Goal: Contribute content

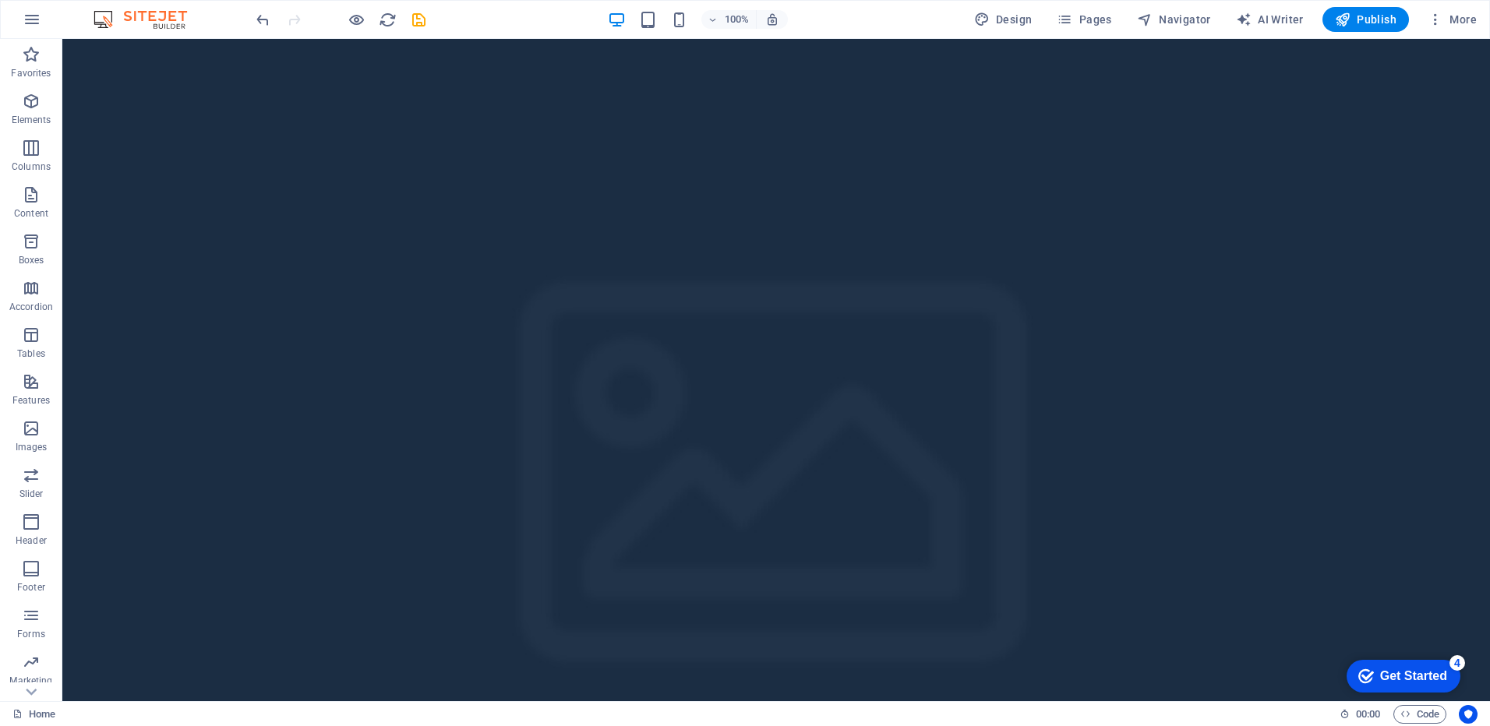
drag, startPoint x: 1483, startPoint y: 173, endPoint x: 1515, endPoint y: 58, distance: 119.5
click at [27, 116] on p "Elements" at bounding box center [32, 120] width 40 height 12
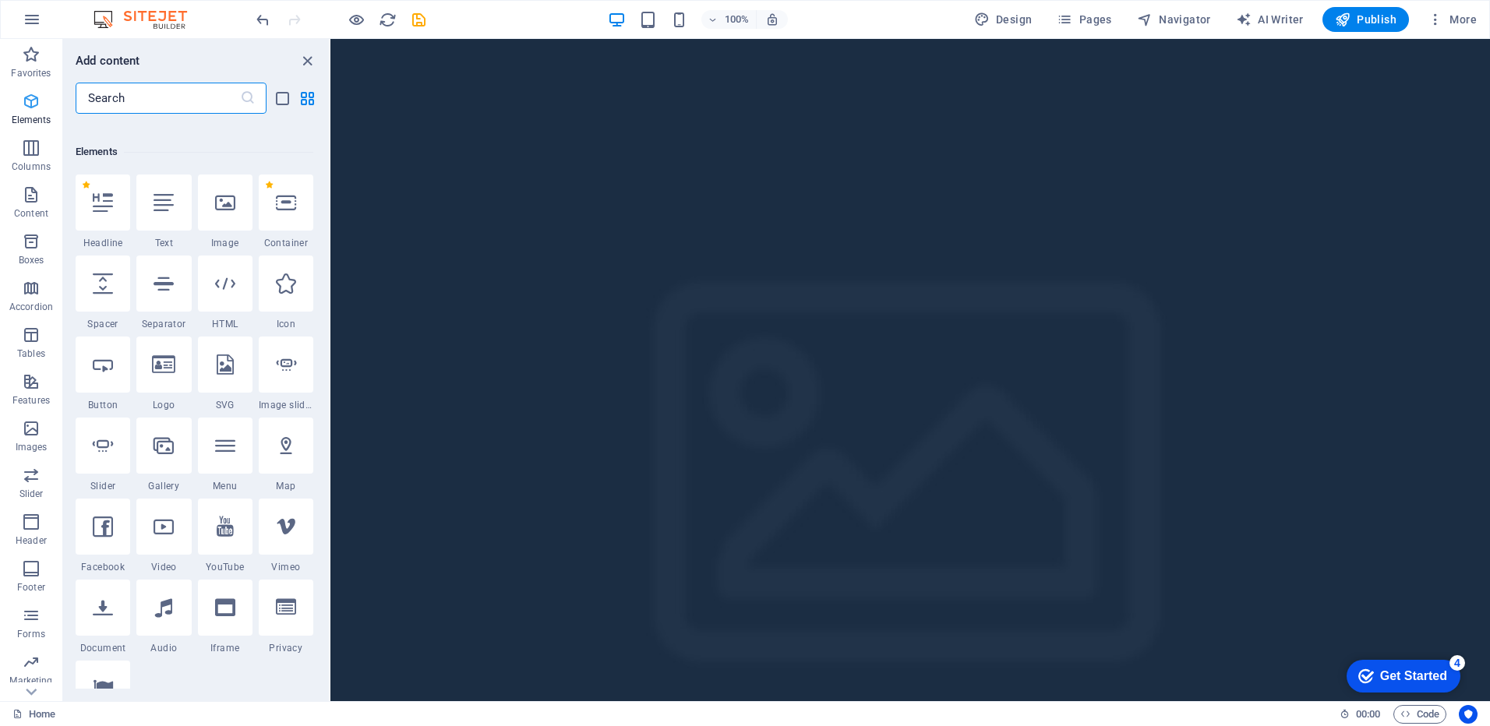
scroll to position [166, 0]
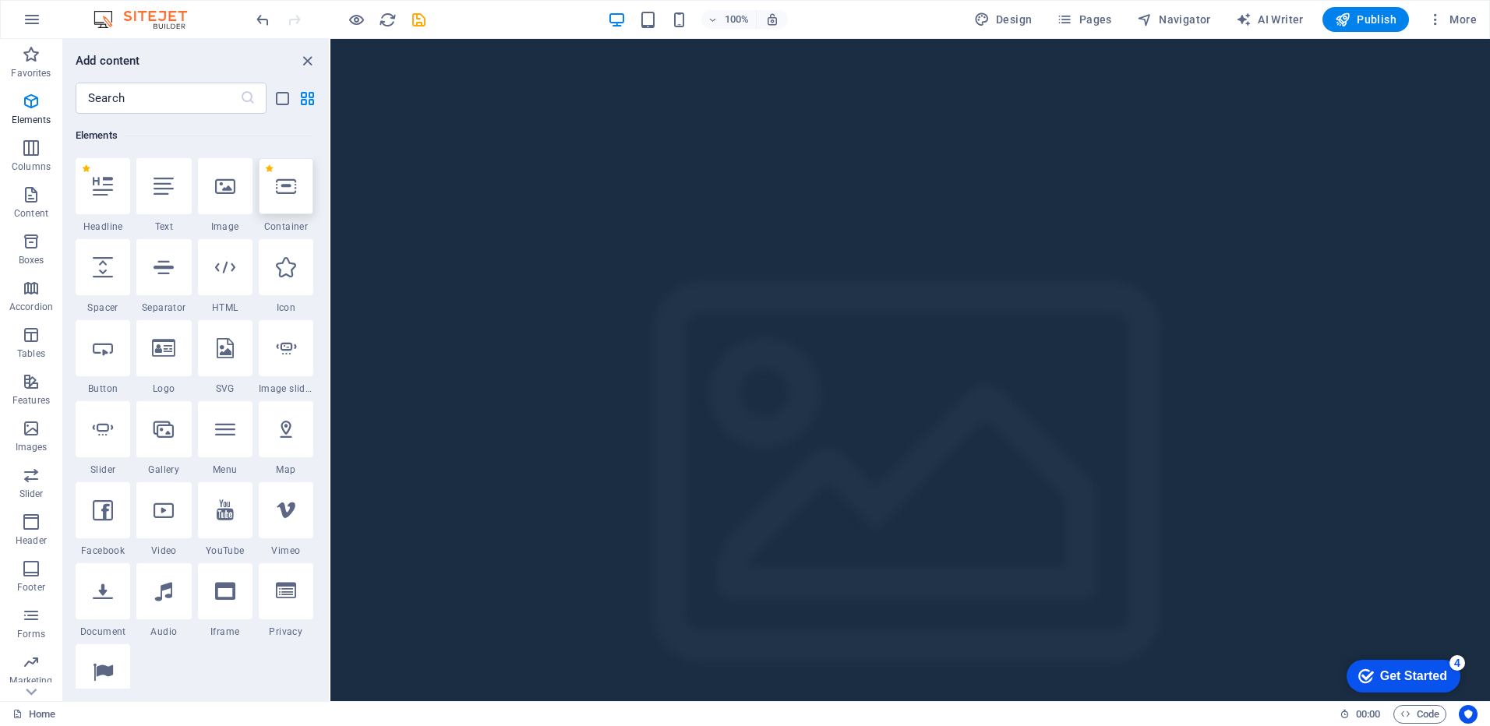
click at [292, 183] on body "[DOMAIN_NAME] Home Favorites Elements Columns Content Boxes Accordion Tables Fe…" at bounding box center [745, 363] width 1490 height 726
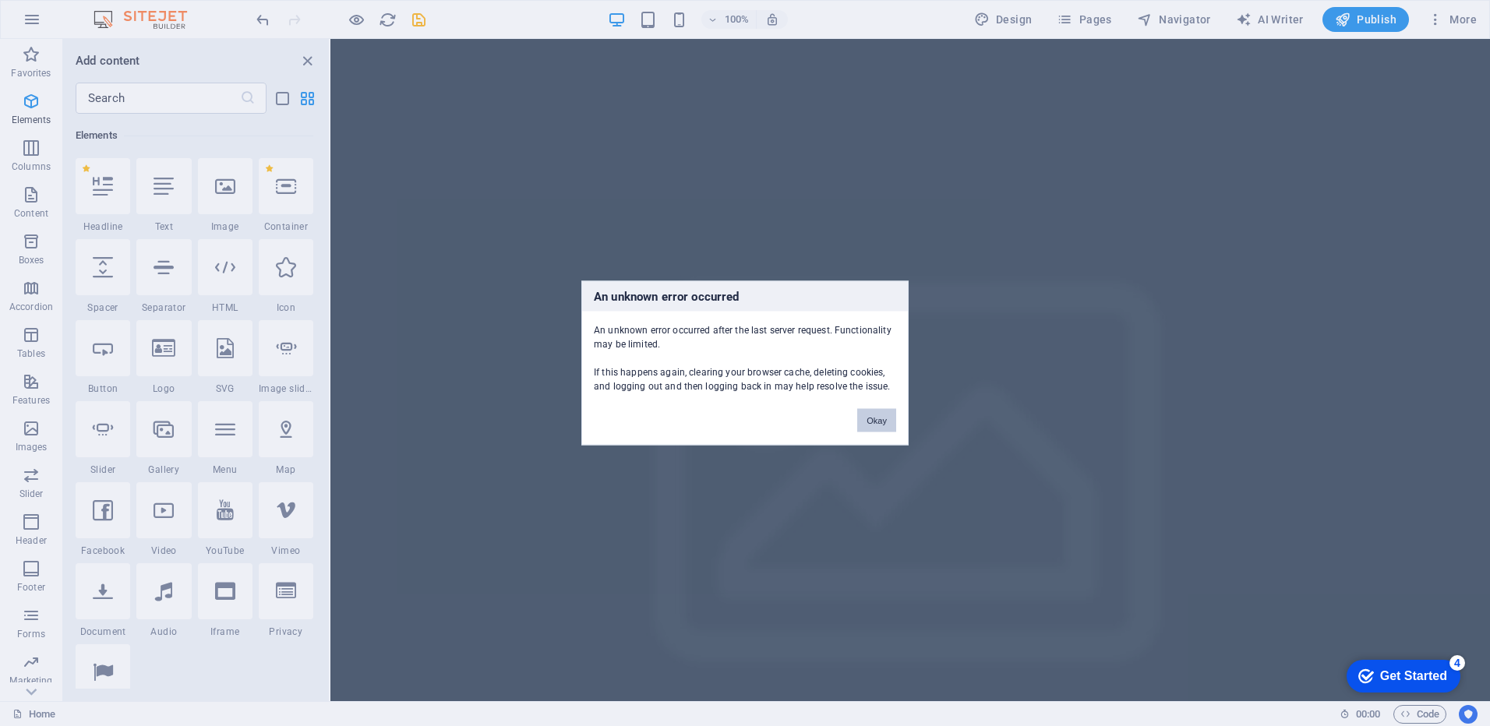
click at [878, 422] on button "Okay" at bounding box center [876, 420] width 39 height 23
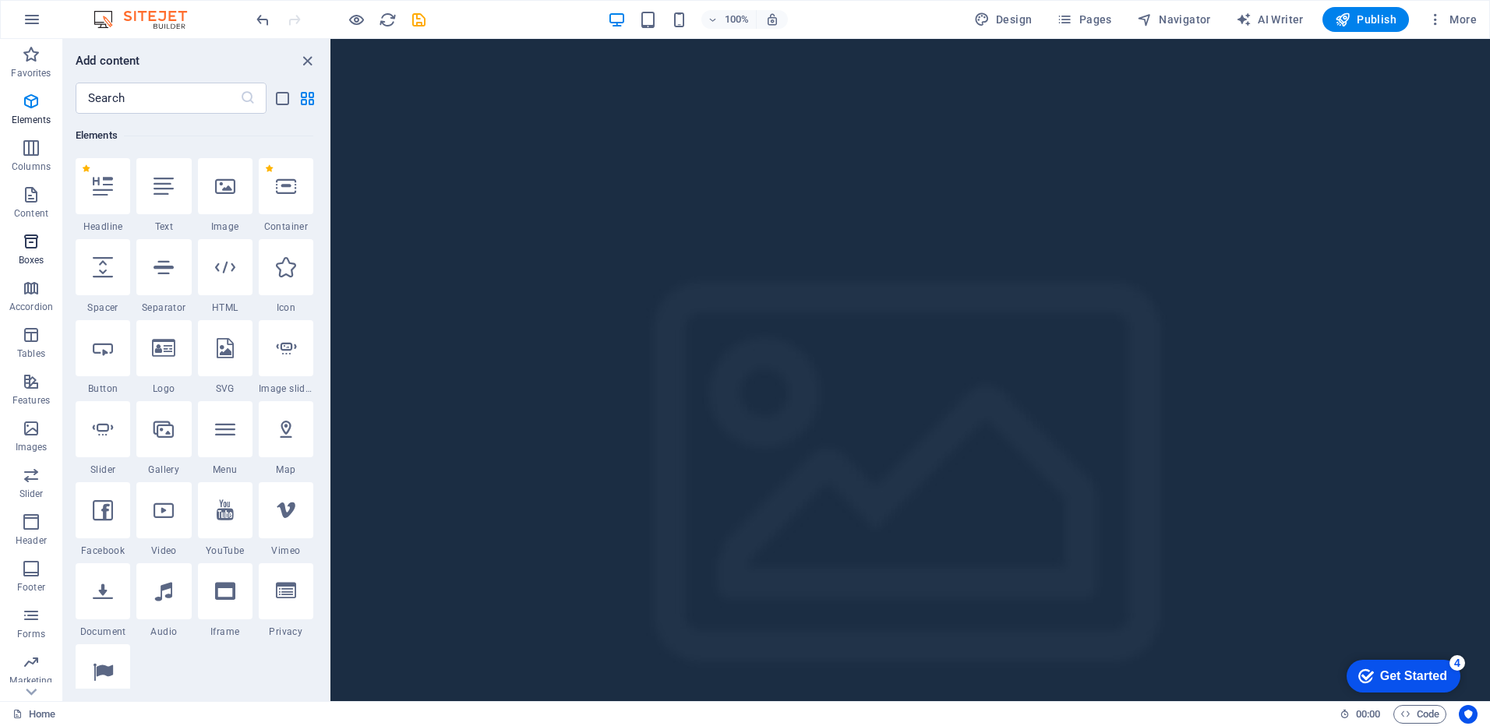
click at [39, 237] on icon "button" at bounding box center [31, 241] width 19 height 19
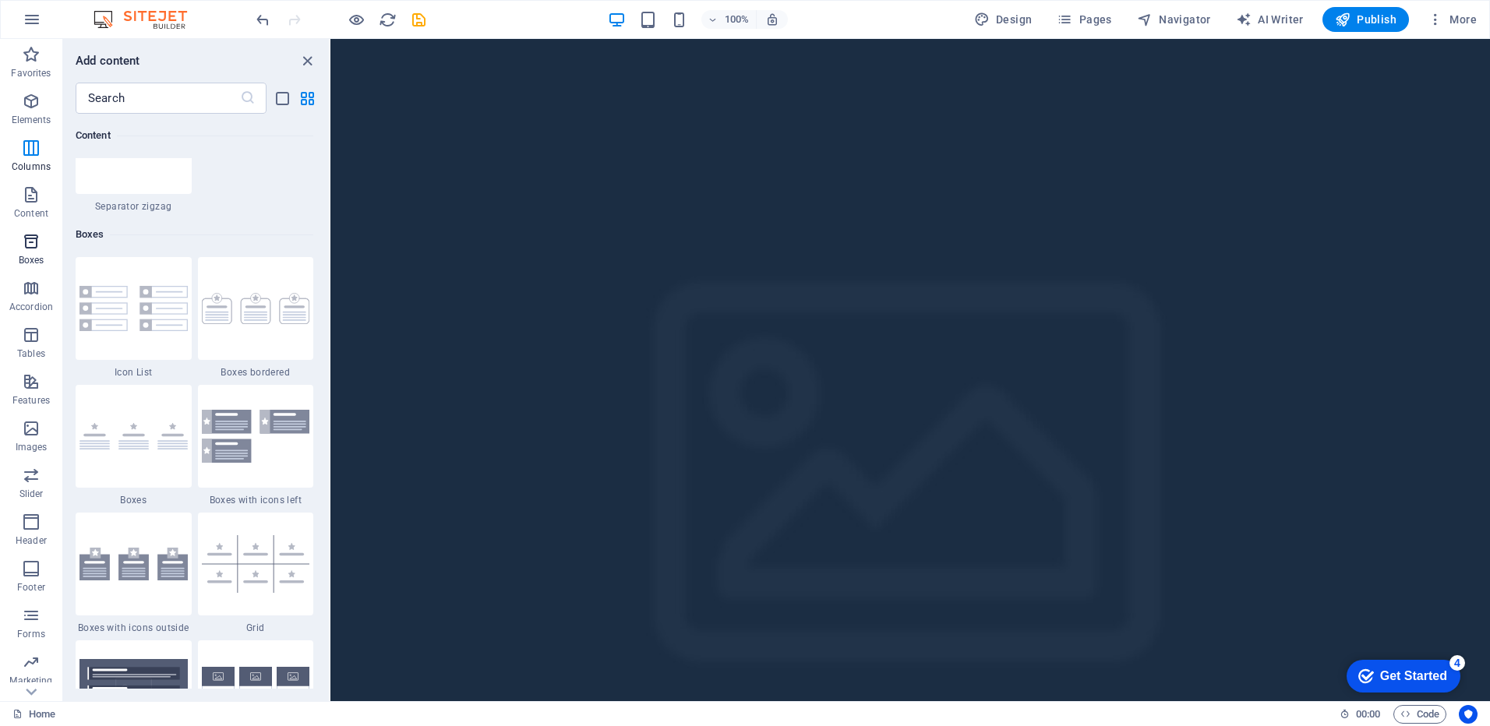
scroll to position [4300, 0]
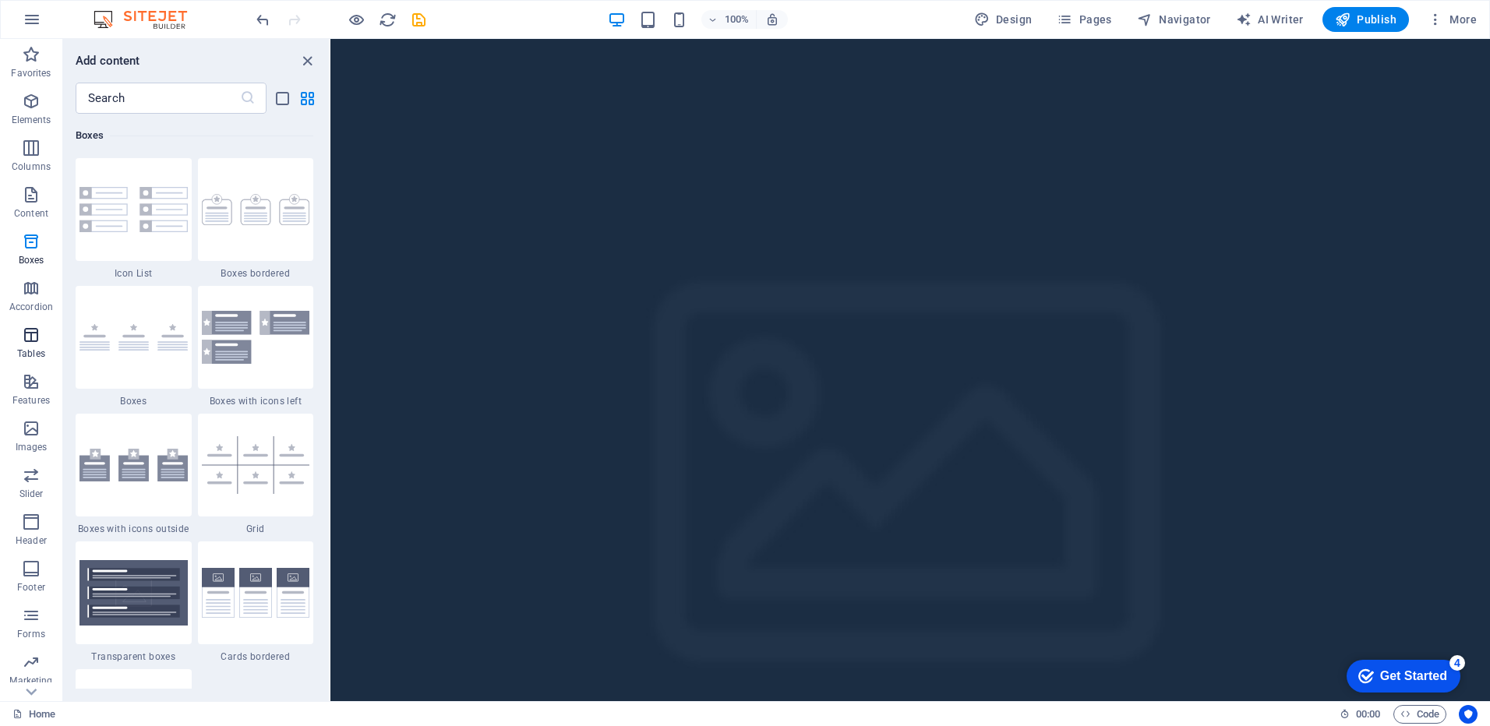
click at [39, 336] on icon "button" at bounding box center [31, 335] width 19 height 19
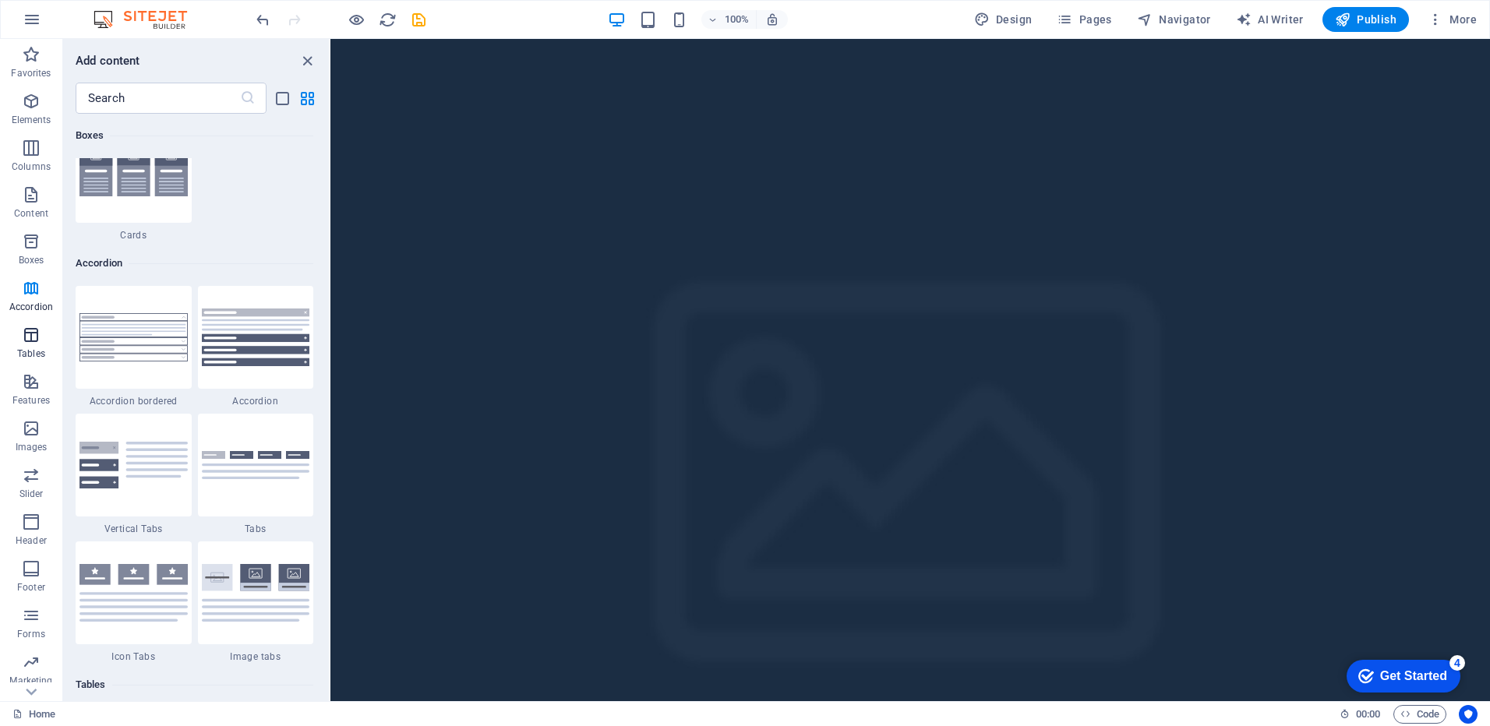
scroll to position [5399, 0]
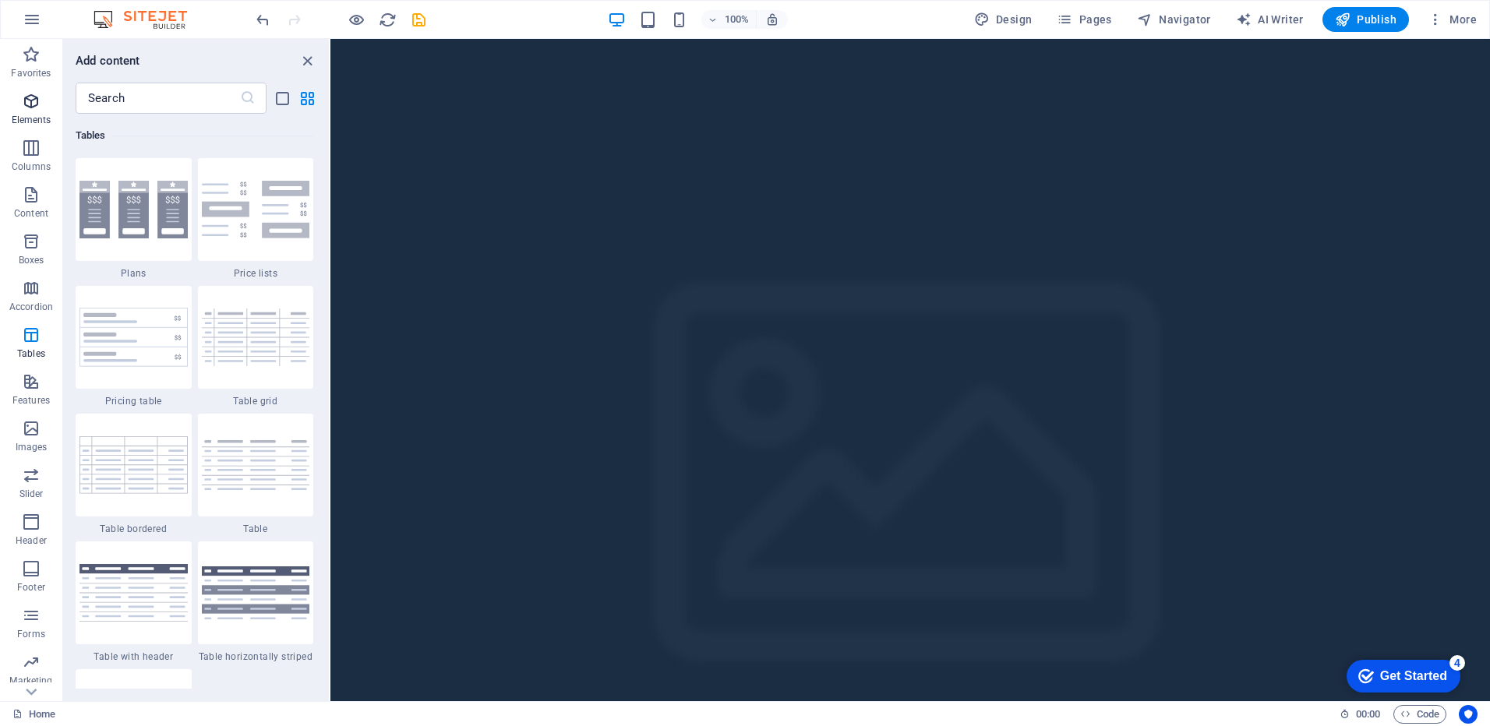
click at [27, 102] on icon "button" at bounding box center [31, 101] width 19 height 19
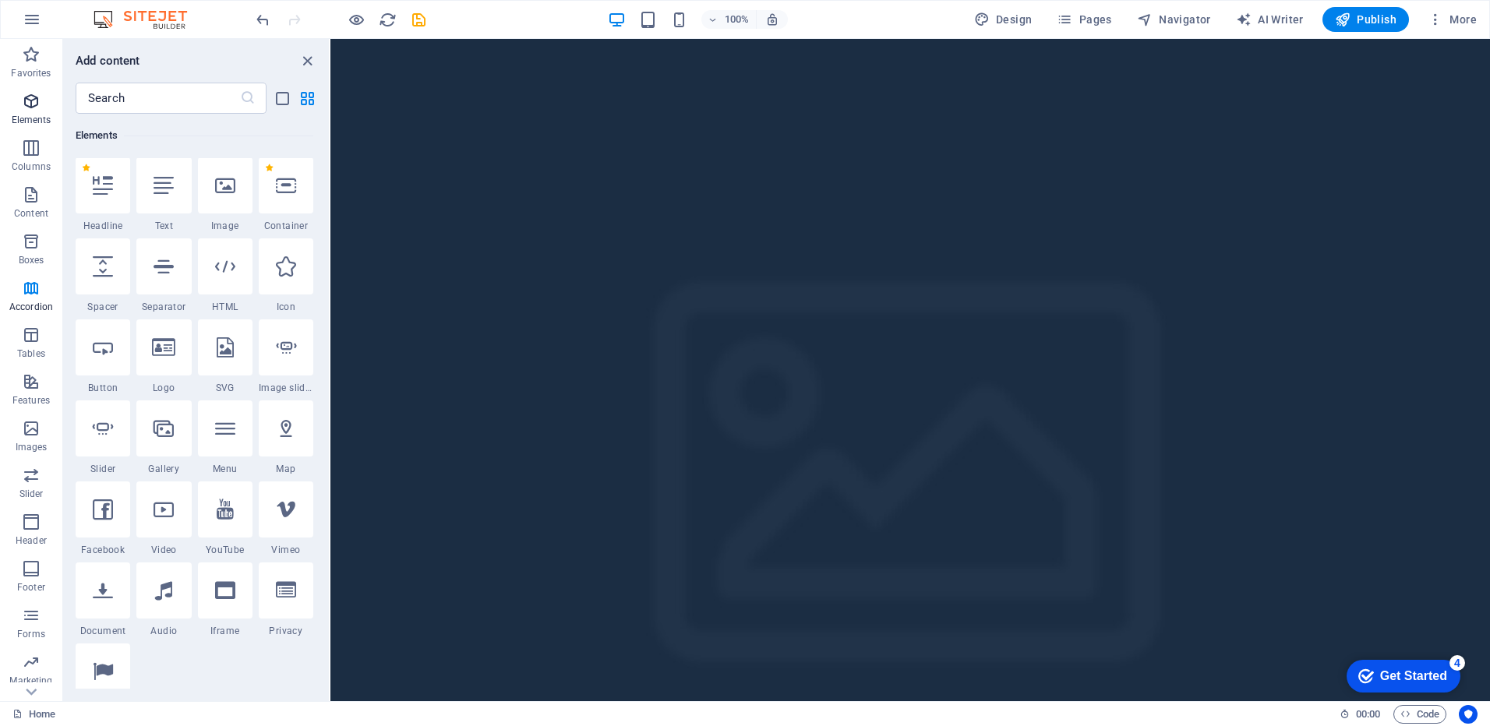
scroll to position [166, 0]
click at [33, 56] on icon "button" at bounding box center [31, 54] width 19 height 19
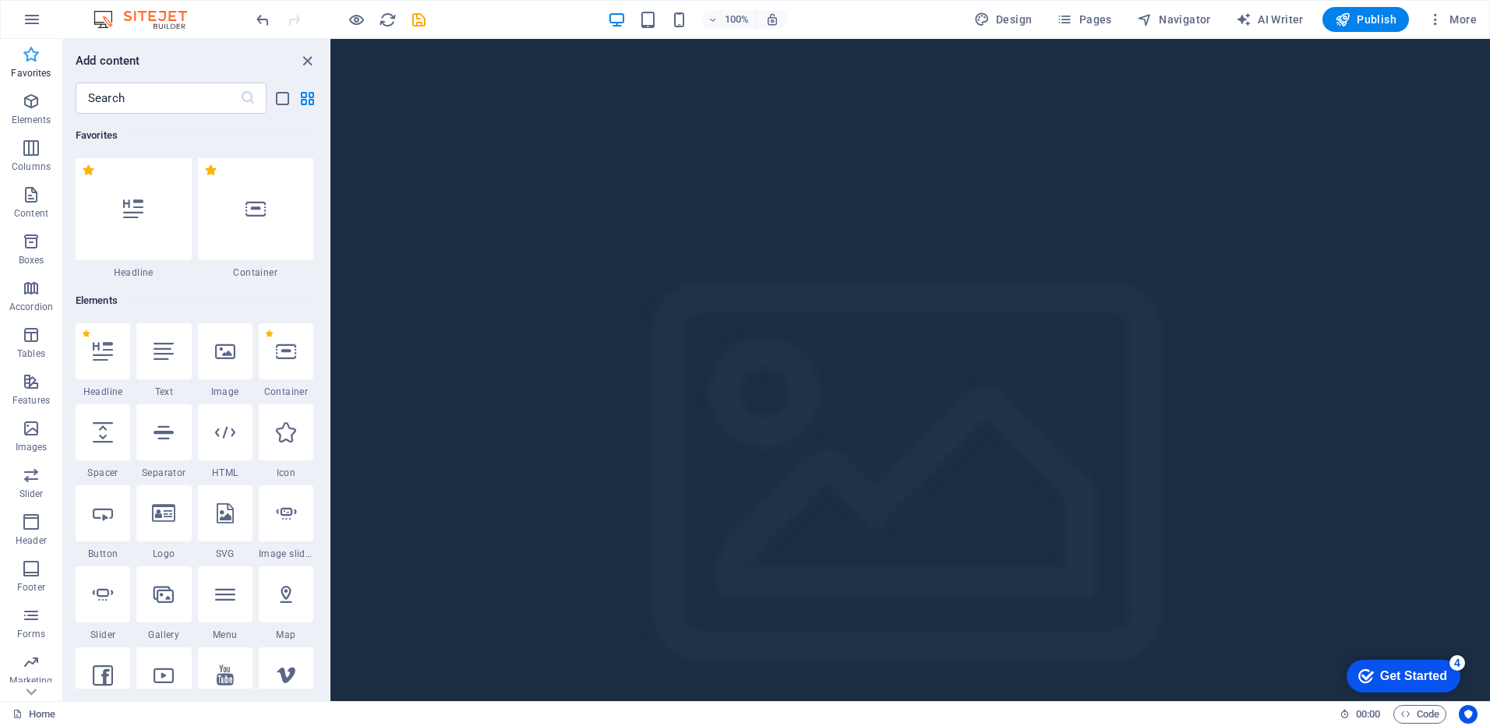
scroll to position [0, 0]
